Goal: Task Accomplishment & Management: Use online tool/utility

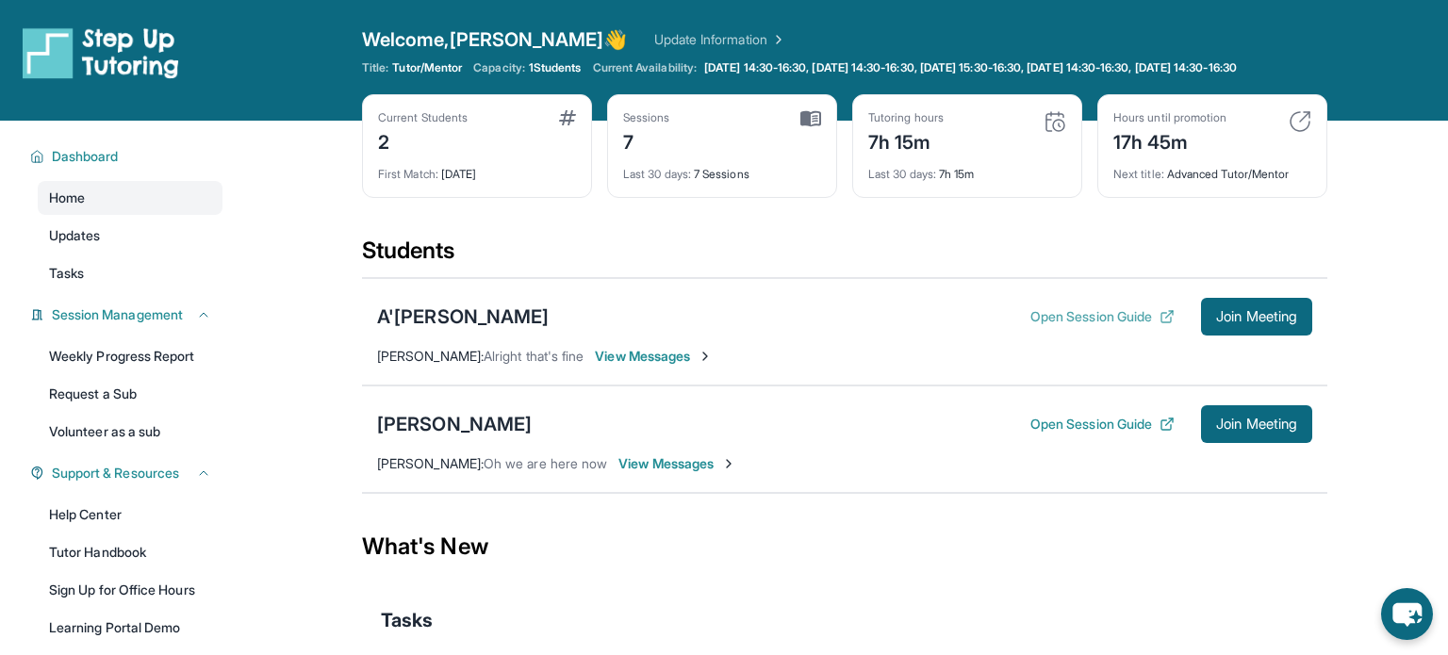
click at [1076, 326] on button "Open Session Guide" at bounding box center [1102, 316] width 144 height 19
click at [1262, 322] on span "Join Meeting" at bounding box center [1256, 316] width 81 height 11
click at [464, 330] on div "A'[PERSON_NAME]" at bounding box center [463, 317] width 173 height 26
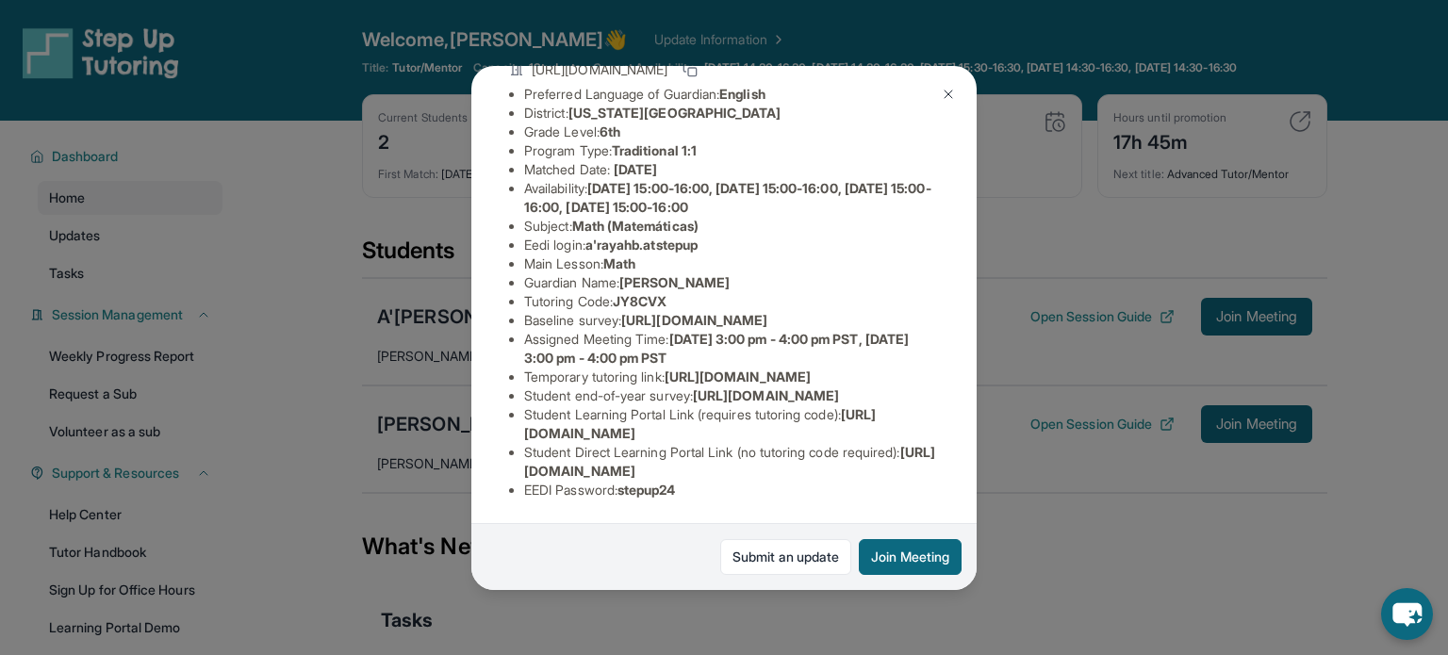
scroll to position [167, 0]
click at [942, 96] on img at bounding box center [948, 94] width 15 height 15
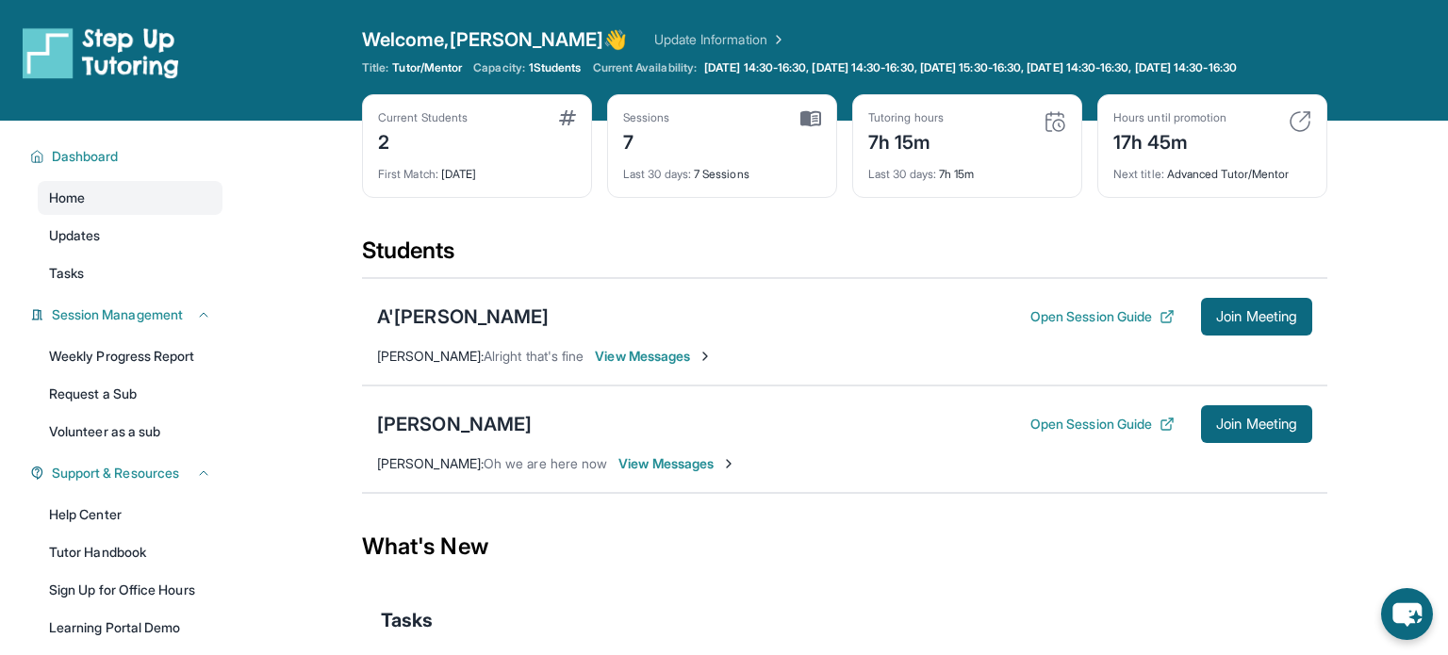
click at [647, 366] on span "View Messages" at bounding box center [654, 356] width 118 height 19
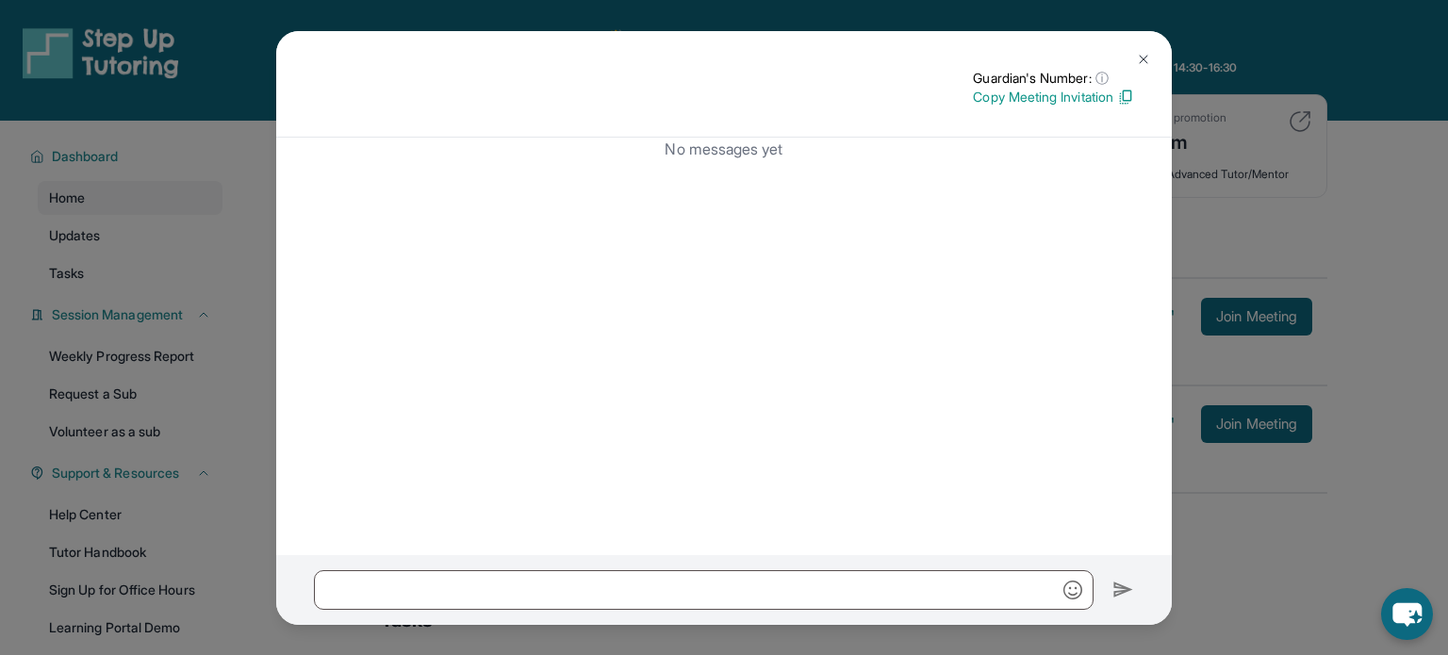
click at [1131, 53] on button at bounding box center [1144, 60] width 38 height 38
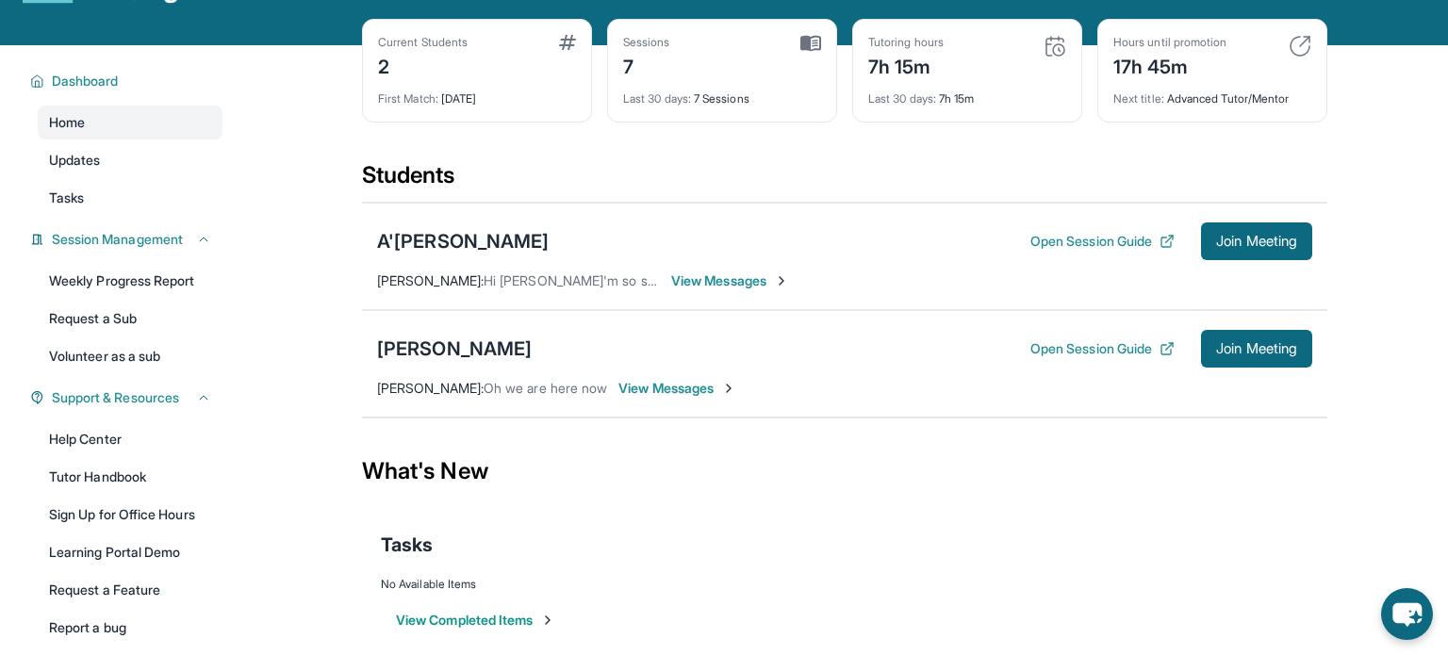
scroll to position [105, 0]
